Goal: Browse casually

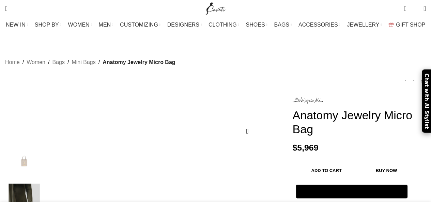
click at [61, 7] on div "Search Search" at bounding box center [101, 8] width 199 height 17
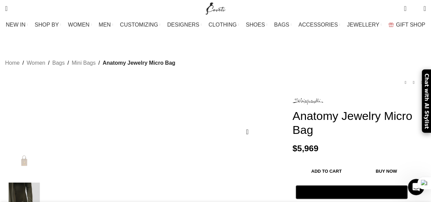
click at [34, 151] on img "1 / 4" at bounding box center [24, 159] width 42 height 40
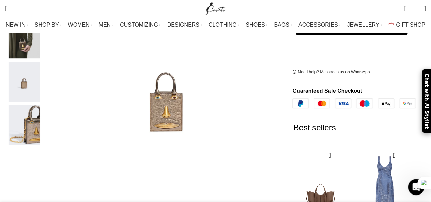
scroll to position [0, 358]
click at [32, 75] on img "3 / 4" at bounding box center [24, 82] width 42 height 40
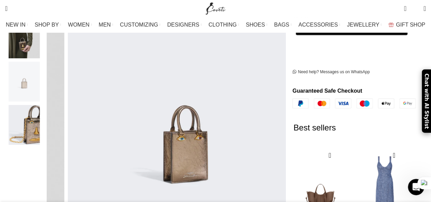
click at [32, 75] on img "3 / 4" at bounding box center [24, 82] width 42 height 40
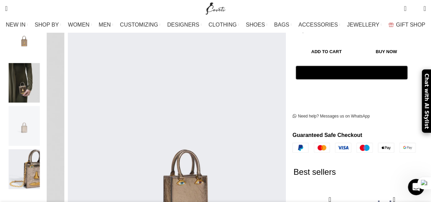
scroll to position [0, 502]
click at [31, 125] on img "3 / 4" at bounding box center [24, 126] width 42 height 40
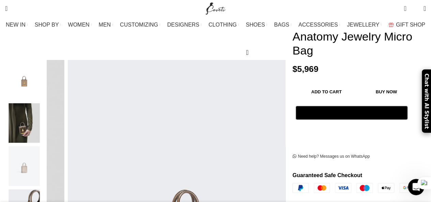
scroll to position [57, 0]
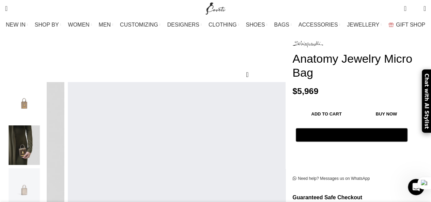
click at [30, 100] on img "1 / 4" at bounding box center [24, 102] width 42 height 40
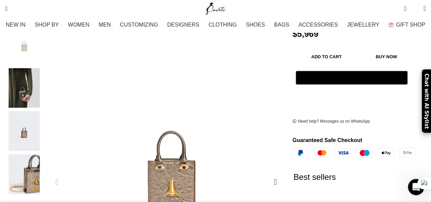
scroll to position [0, 574]
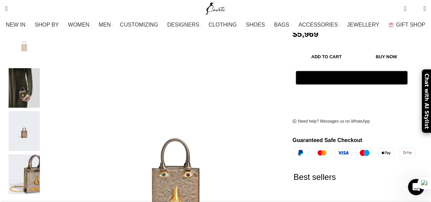
click at [59, 68] on img "1 / 4" at bounding box center [175, 168] width 255 height 341
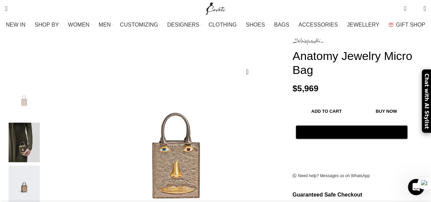
scroll to position [0, 789]
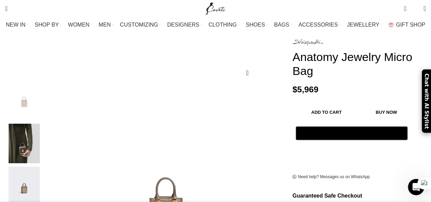
click at [36, 93] on img "1 / 4" at bounding box center [24, 100] width 42 height 40
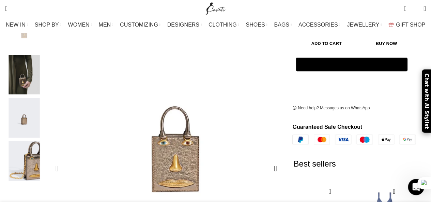
scroll to position [0, 860]
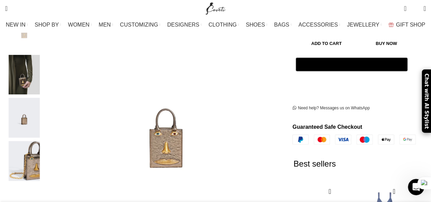
click at [31, 114] on img "3 / 4" at bounding box center [24, 118] width 42 height 40
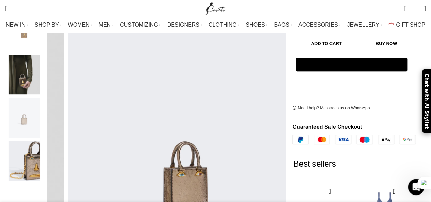
click at [39, 143] on img "4 / 4" at bounding box center [24, 161] width 42 height 40
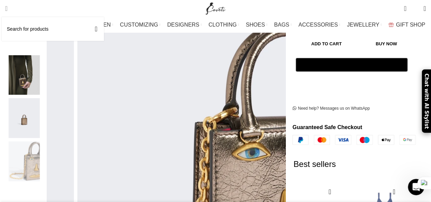
scroll to position [0, 1075]
click at [42, 71] on img "2 / 4" at bounding box center [24, 75] width 42 height 40
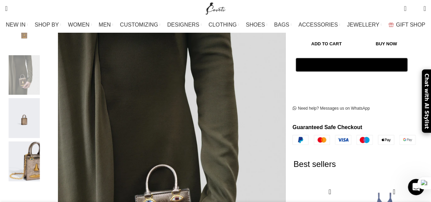
click at [33, 105] on img "3 / 4" at bounding box center [24, 118] width 42 height 40
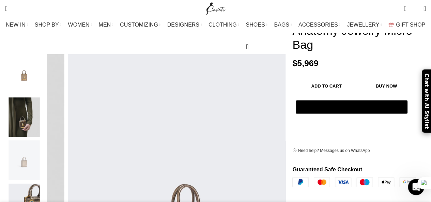
scroll to position [0, 143]
